Goal: Task Accomplishment & Management: Manage account settings

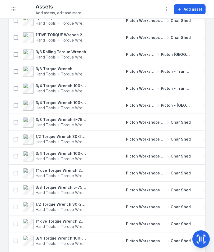
scroll to position [110, 0]
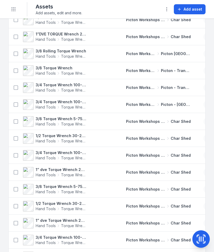
click at [60, 140] on div "Hand Tools Torque Wrench" at bounding box center [61, 140] width 51 height 5
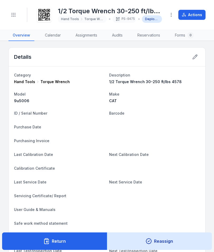
click at [201, 53] on div "Details" at bounding box center [107, 57] width 197 height 19
click at [195, 58] on icon at bounding box center [194, 56] width 5 height 5
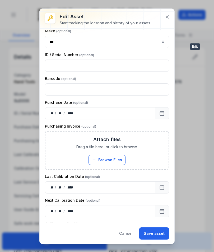
scroll to position [87, 0]
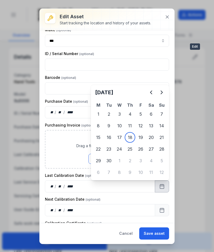
click at [153, 92] on icon "Previous" at bounding box center [151, 92] width 6 height 6
click at [153, 91] on icon "Previous" at bounding box center [151, 92] width 6 height 6
click at [152, 90] on icon "Previous" at bounding box center [151, 92] width 6 height 6
click at [152, 92] on icon "Previous" at bounding box center [151, 92] width 6 height 6
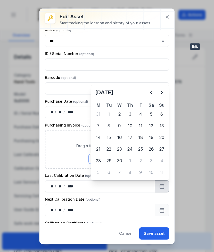
click at [150, 93] on icon "Previous" at bounding box center [151, 92] width 2 height 3
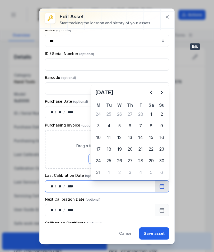
click at [101, 149] on div "Attach files Drag a file here, or click to browse. Browse Files Take Photos" at bounding box center [106, 149] width 123 height 38
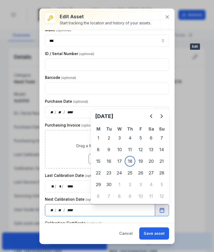
click at [122, 160] on button "Browse Files" at bounding box center [107, 159] width 37 height 10
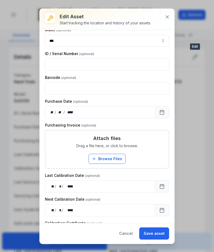
click at [168, 234] on button "Save asset" at bounding box center [154, 233] width 30 height 12
